Goal: Information Seeking & Learning: Learn about a topic

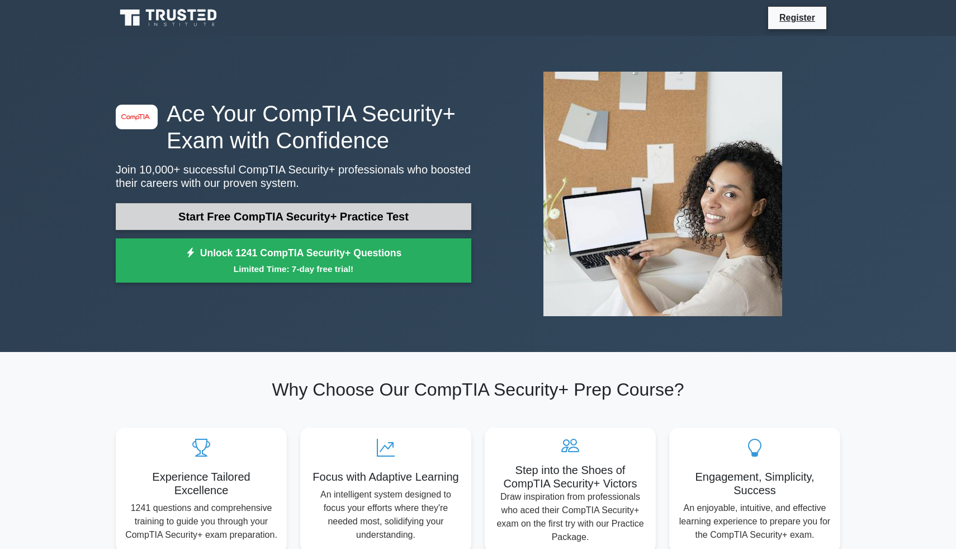
click at [347, 219] on link "Start Free CompTIA Security+ Practice Test" at bounding box center [294, 216] width 356 height 27
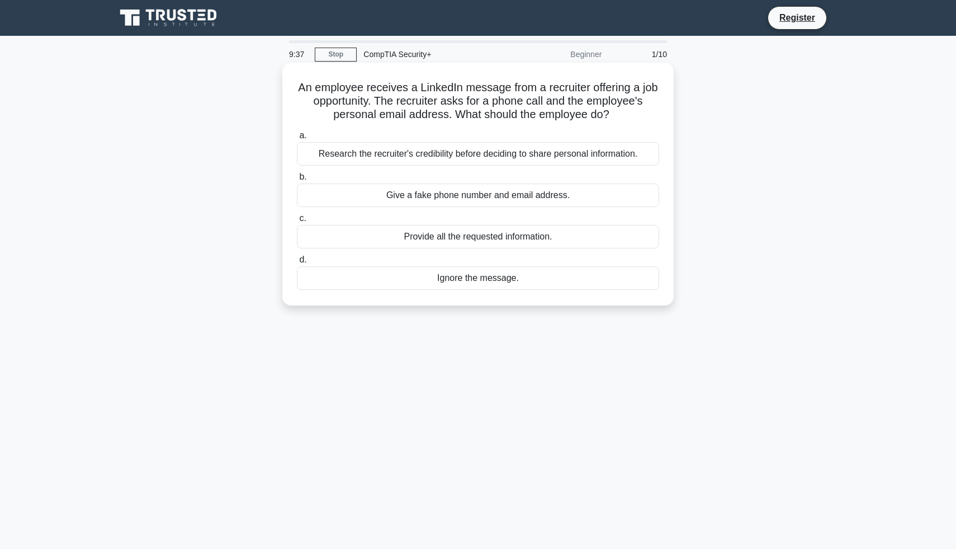
click at [430, 152] on div "Research the recruiter's credibility before deciding to share personal informat…" at bounding box center [478, 153] width 362 height 23
click at [297, 139] on input "a. Research the recruiter's credibility before deciding to share personal infor…" at bounding box center [297, 135] width 0 height 7
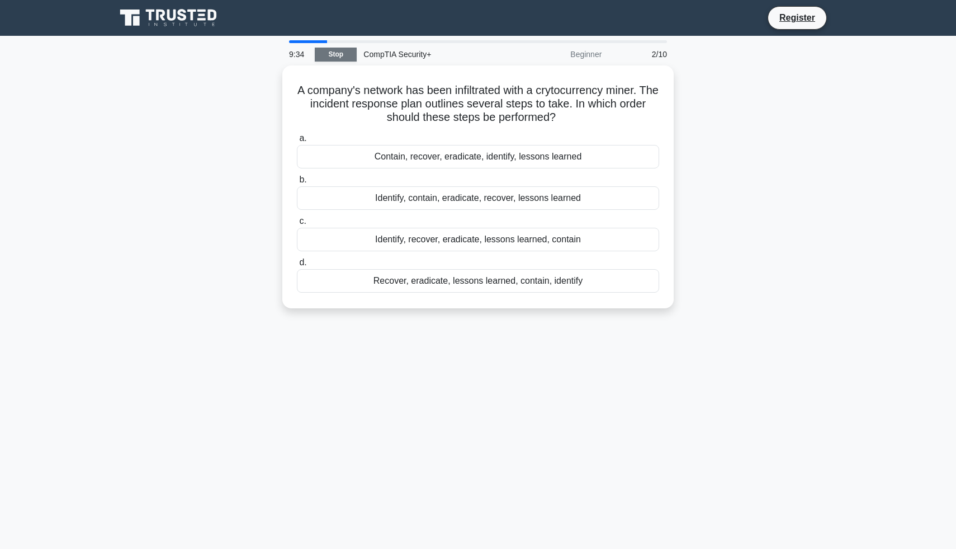
click at [343, 54] on link "Stop" at bounding box center [336, 55] width 42 height 14
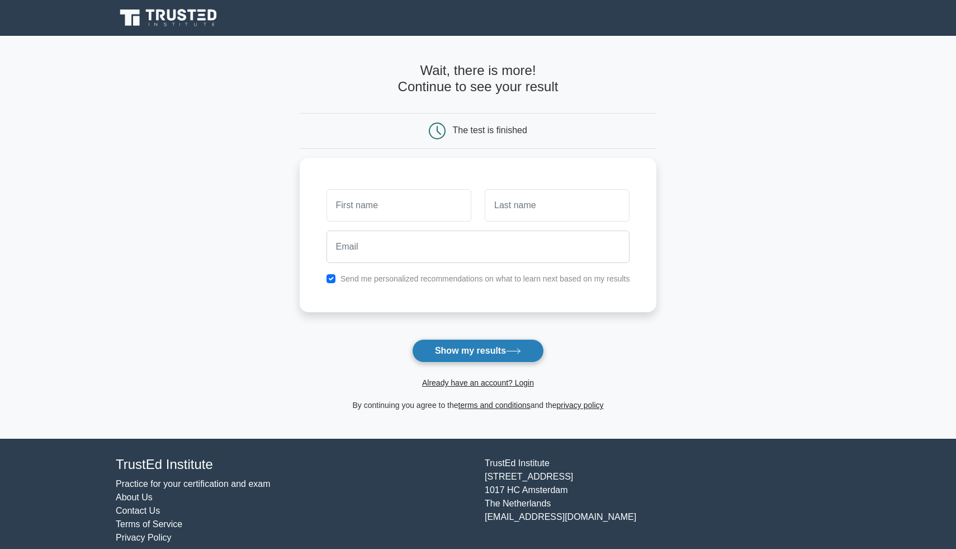
click at [456, 347] on button "Show my results" at bounding box center [478, 350] width 132 height 23
click at [401, 205] on input "text" at bounding box center [399, 202] width 145 height 32
type input "Tashira"
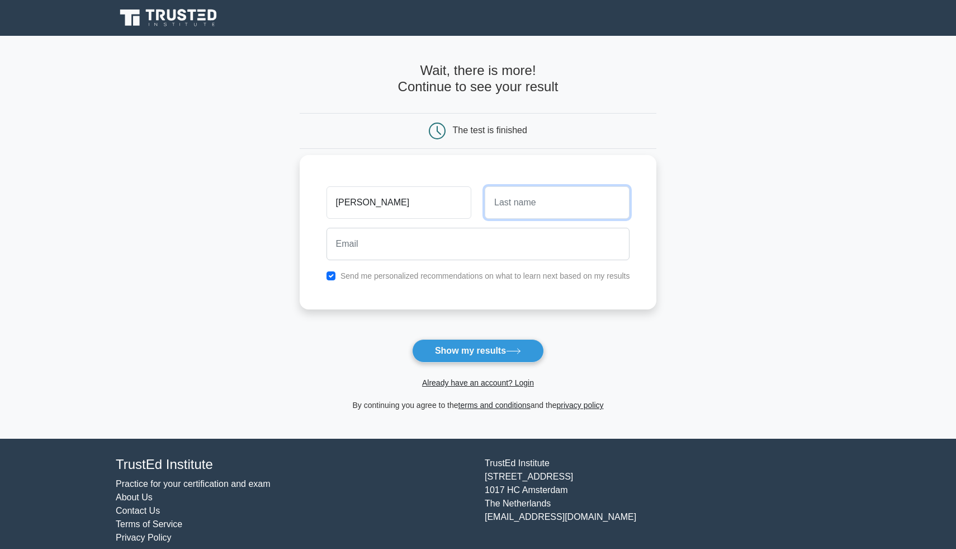
click at [517, 196] on input "text" at bounding box center [557, 202] width 145 height 32
type input "Fleming"
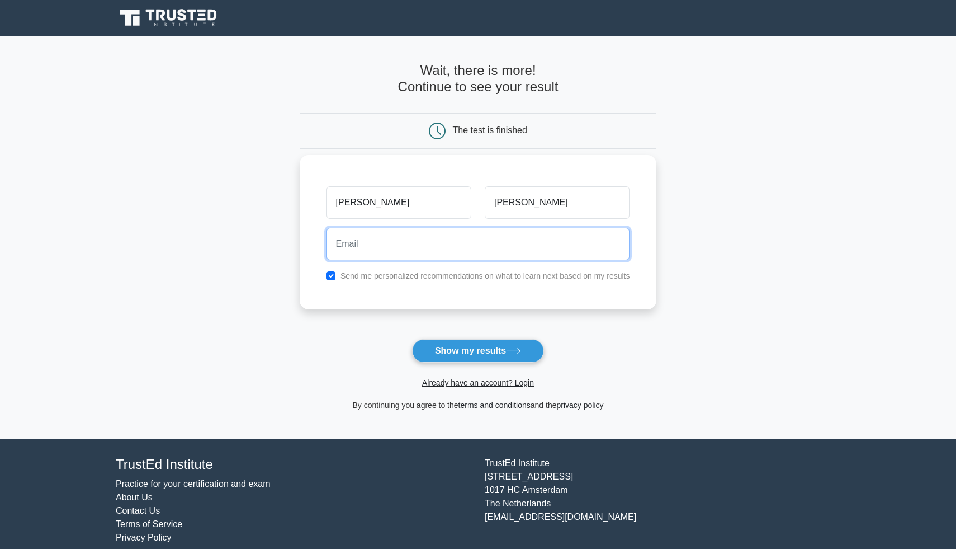
click at [527, 240] on input "email" at bounding box center [479, 244] width 304 height 32
type input "tashira77@gmail.com"
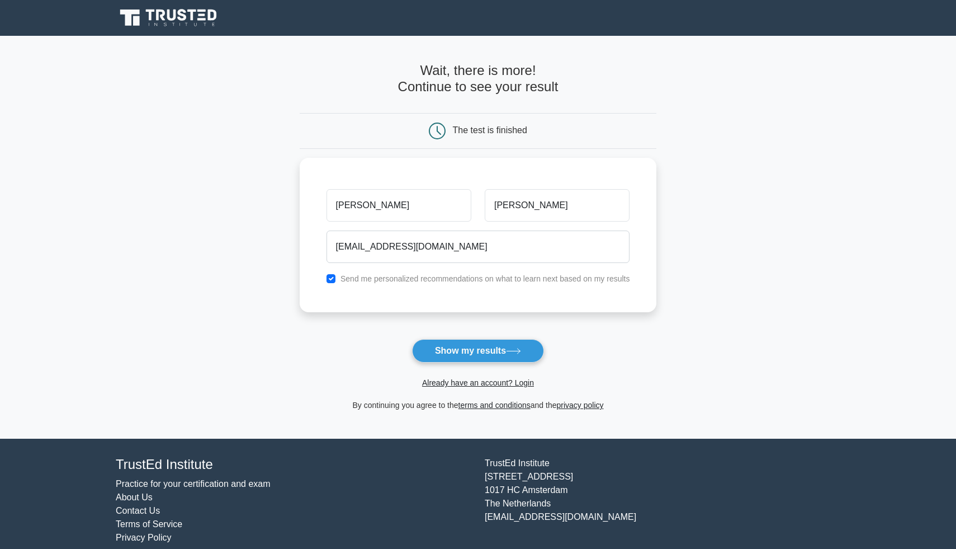
click at [491, 338] on form "Wait, there is more! Continue to see your result The test is finished Tashira" at bounding box center [478, 237] width 357 height 349
click at [488, 348] on button "Show my results" at bounding box center [478, 350] width 132 height 23
